Goal: Task Accomplishment & Management: Manage account settings

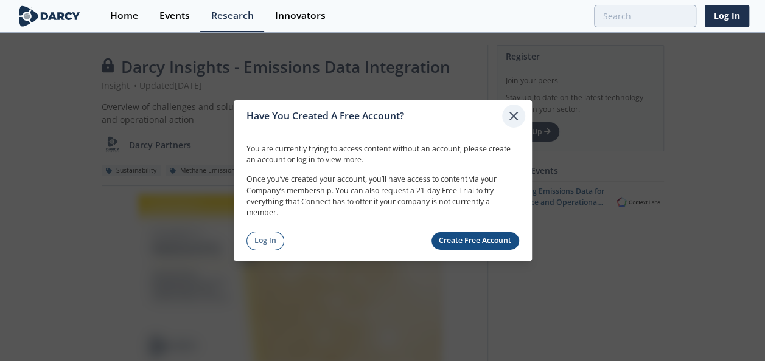
click at [512, 115] on icon at bounding box center [513, 116] width 7 height 7
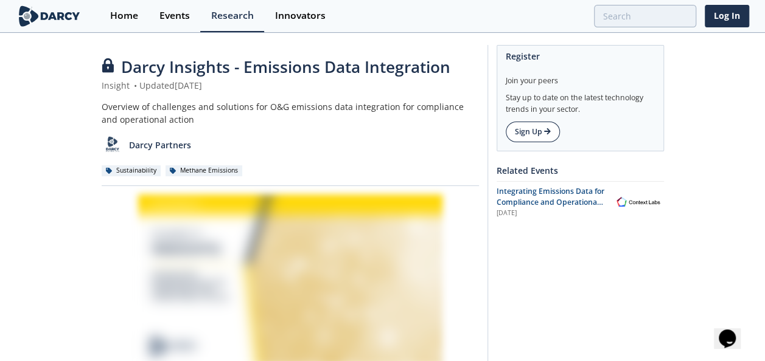
click at [540, 128] on link "Sign Up" at bounding box center [533, 132] width 54 height 21
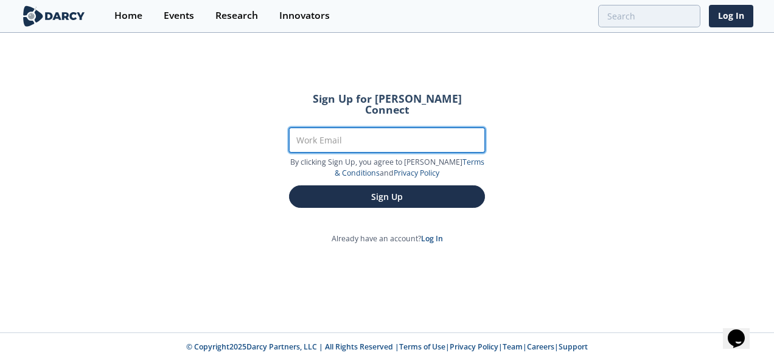
click at [450, 131] on input "Work Email" at bounding box center [387, 140] width 196 height 25
type input "[PERSON_NAME][EMAIL_ADDRESS][PERSON_NAME][DOMAIN_NAME]"
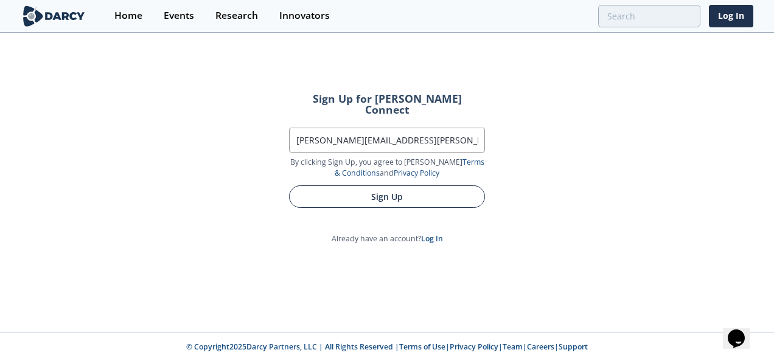
click at [417, 188] on button "Sign Up" at bounding box center [387, 197] width 196 height 23
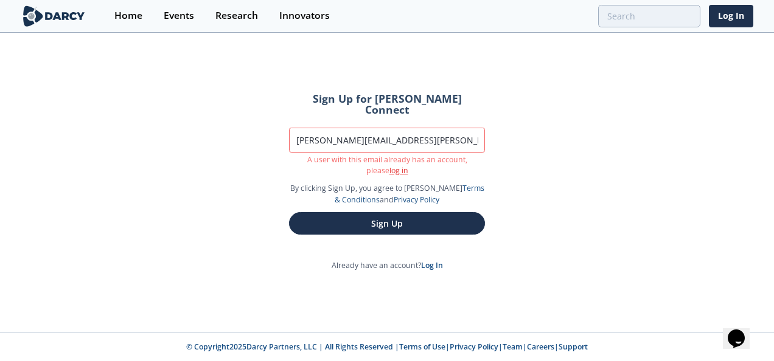
click at [389, 165] on link "log in" at bounding box center [398, 170] width 19 height 10
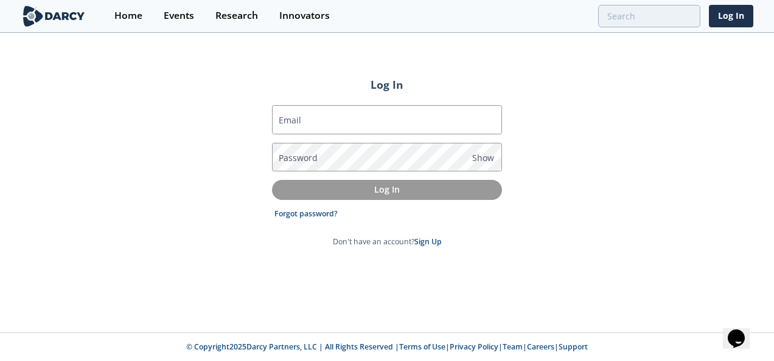
type input "[PERSON_NAME][EMAIL_ADDRESS][PERSON_NAME][DOMAIN_NAME]"
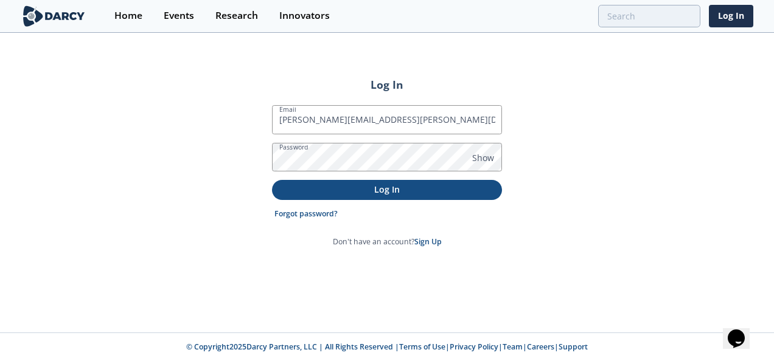
click at [386, 190] on p "Log In" at bounding box center [386, 189] width 213 height 13
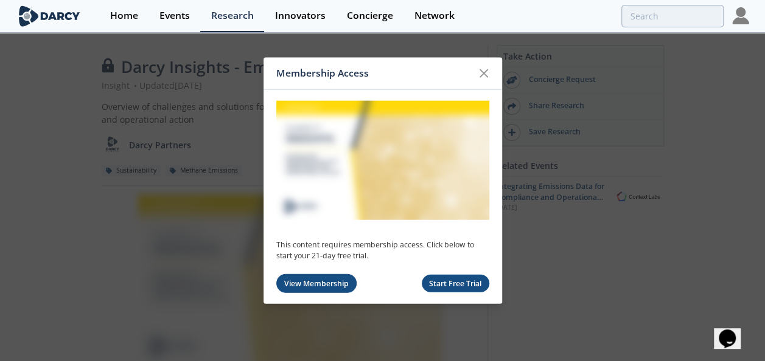
click at [317, 284] on link "View Membership" at bounding box center [316, 283] width 81 height 19
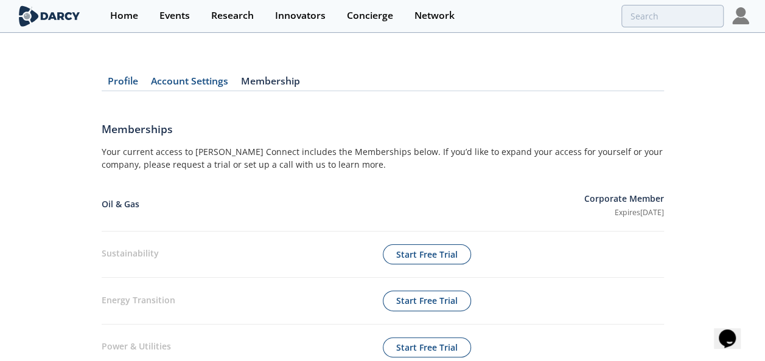
click at [128, 80] on link "Profile" at bounding box center [123, 84] width 43 height 15
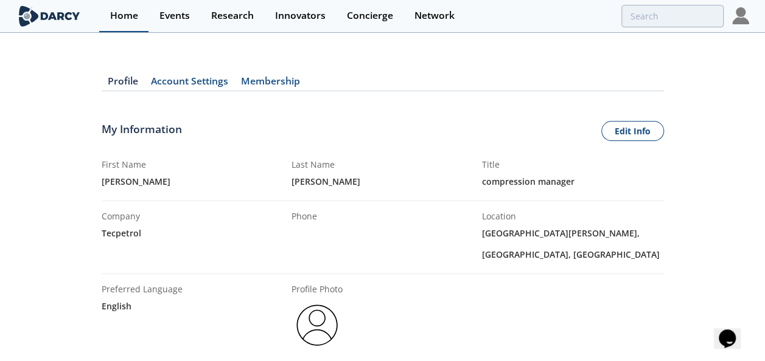
click at [128, 12] on div "Home" at bounding box center [124, 16] width 28 height 10
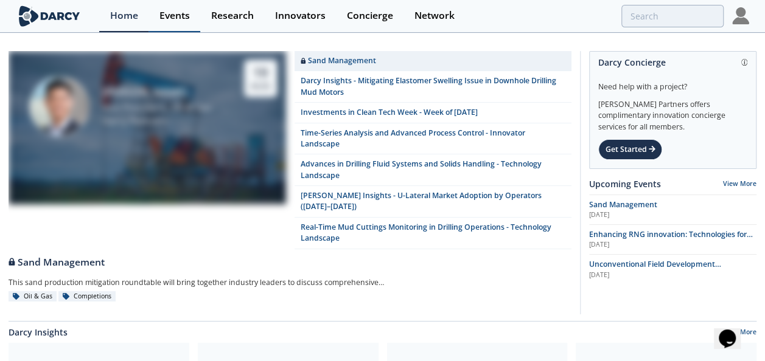
click at [177, 21] on link "Events" at bounding box center [174, 16] width 52 height 32
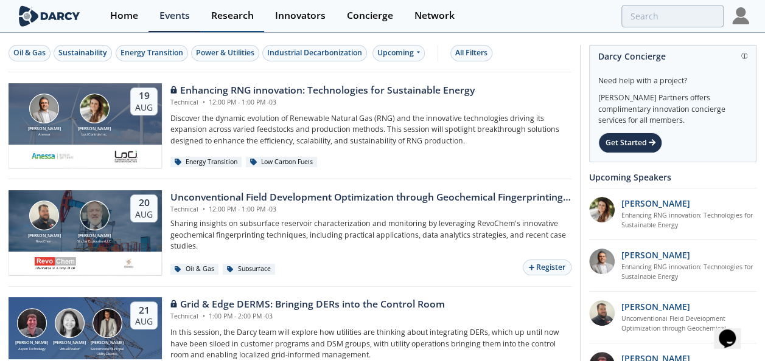
click at [240, 19] on div "Research" at bounding box center [232, 16] width 43 height 10
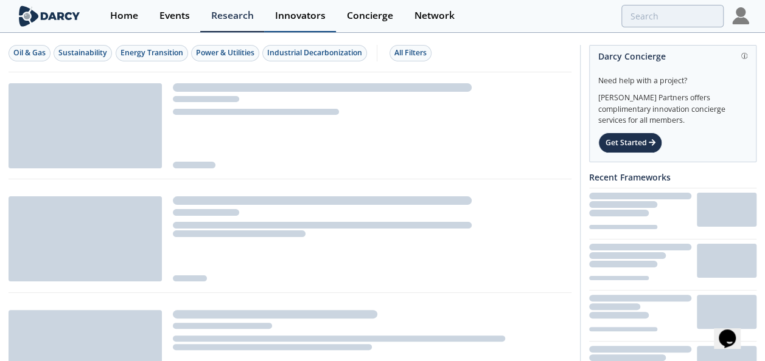
click at [298, 18] on div "Innovators" at bounding box center [300, 16] width 51 height 10
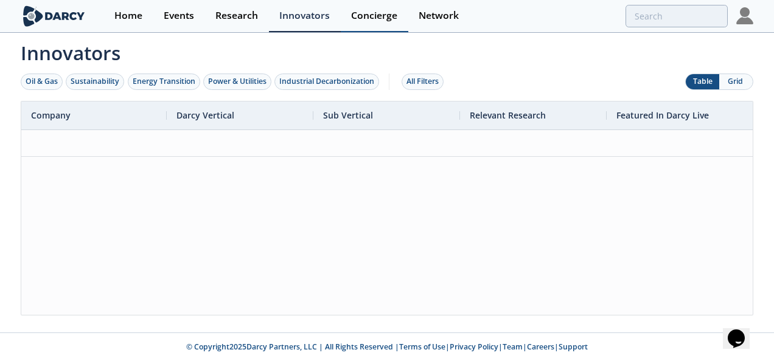
click at [363, 13] on div "Concierge" at bounding box center [374, 16] width 46 height 10
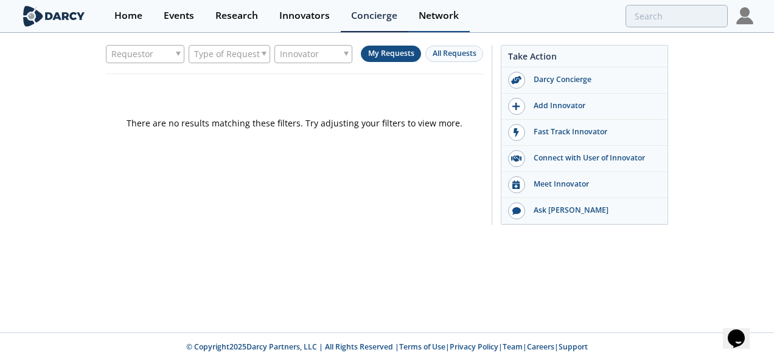
click at [443, 18] on div "Network" at bounding box center [439, 16] width 40 height 10
